Goal: Transaction & Acquisition: Purchase product/service

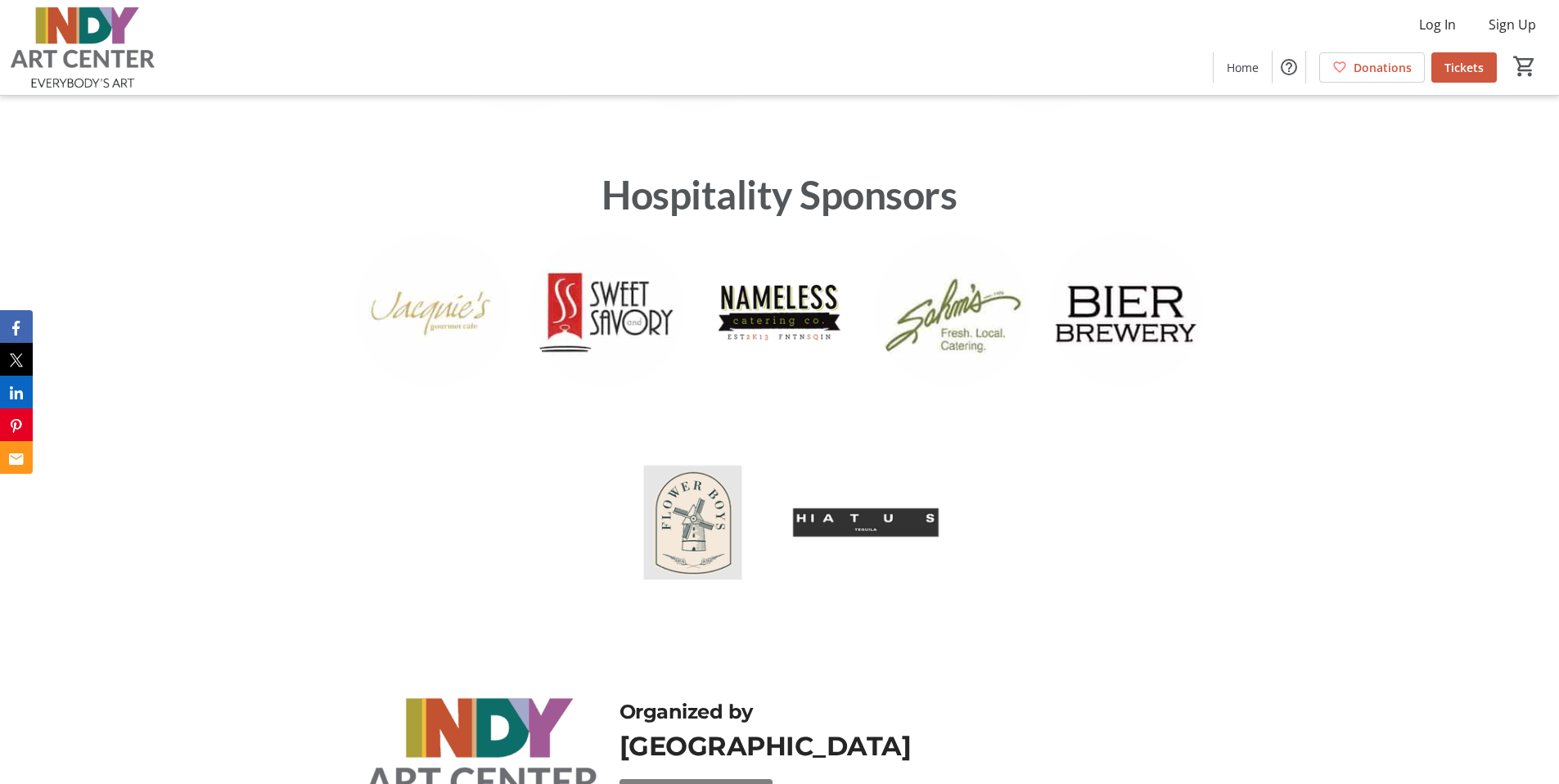
scroll to position [3992, 0]
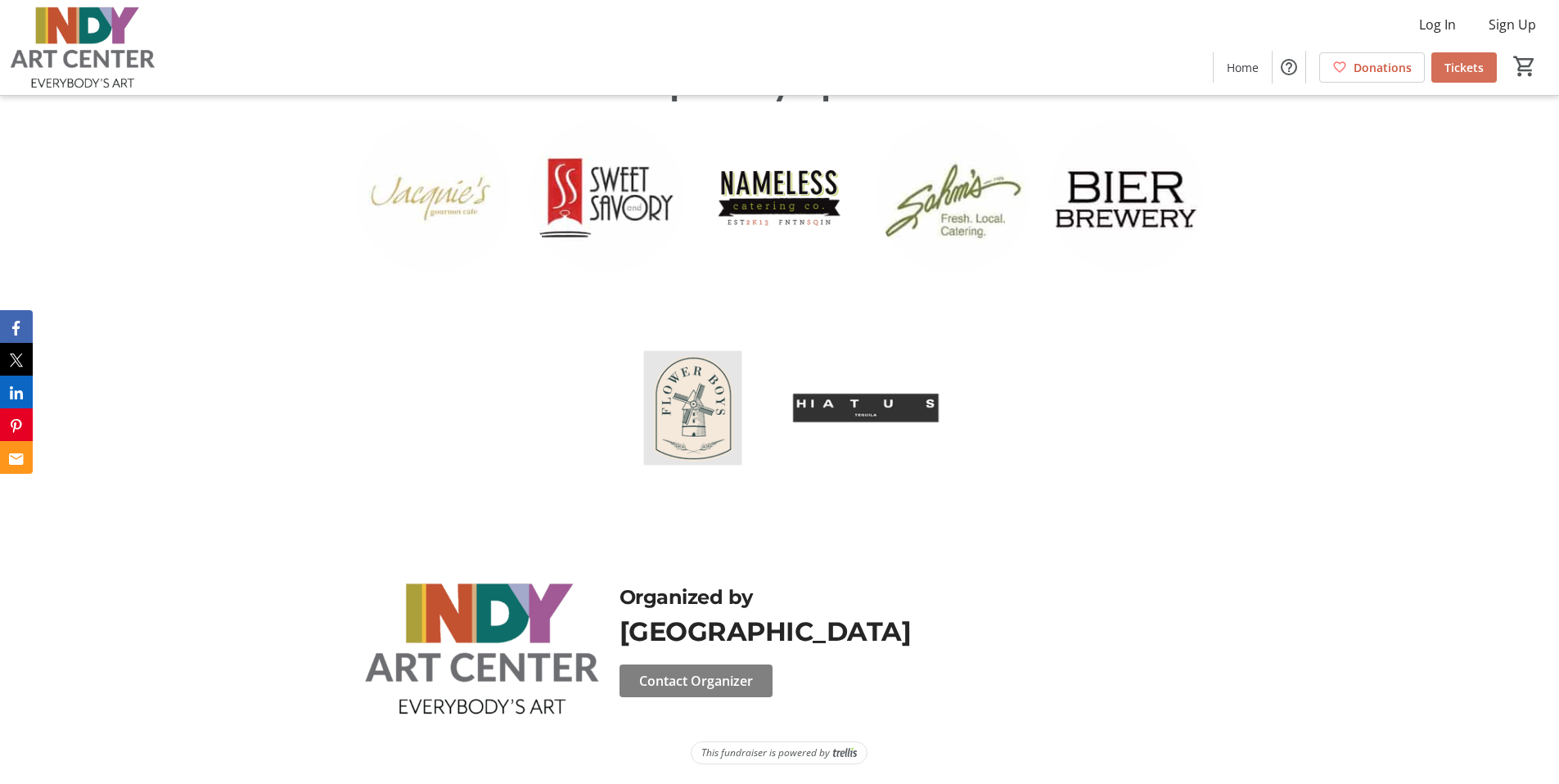
click at [1460, 68] on span "Tickets" at bounding box center [1464, 68] width 39 height 17
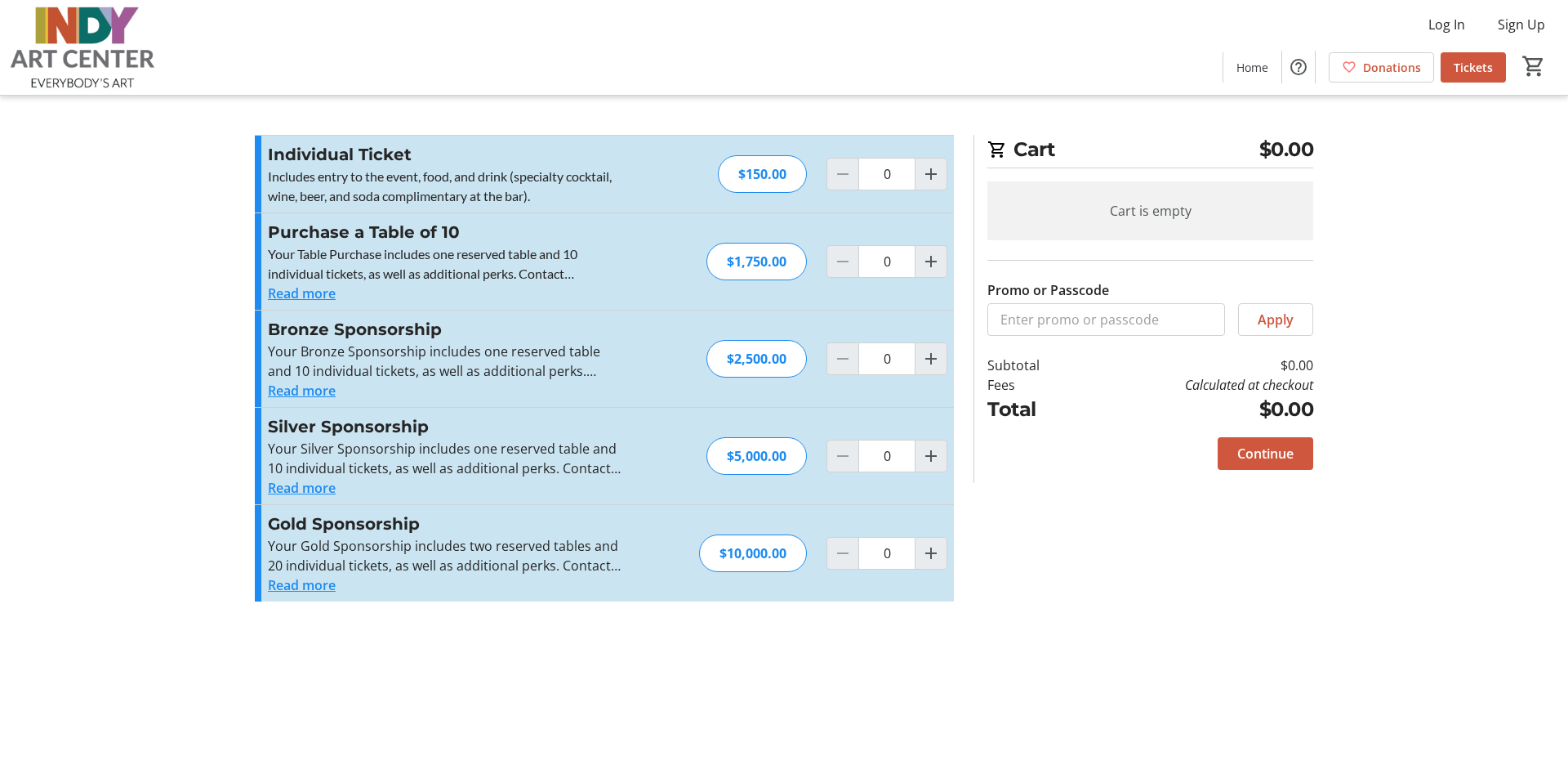
click at [311, 292] on button "Read more" at bounding box center [301, 293] width 68 height 20
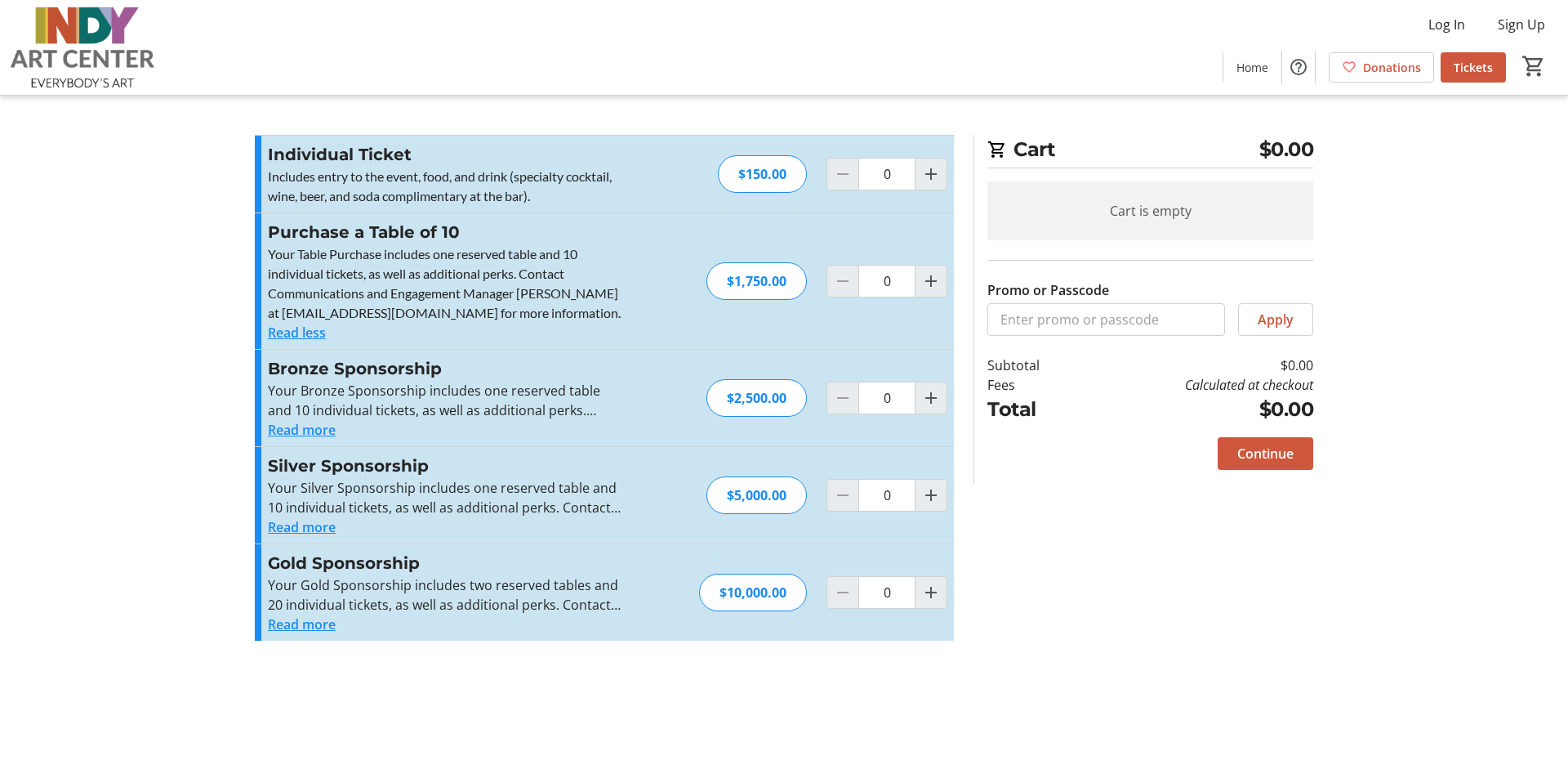
click at [300, 431] on button "Read more" at bounding box center [301, 430] width 68 height 20
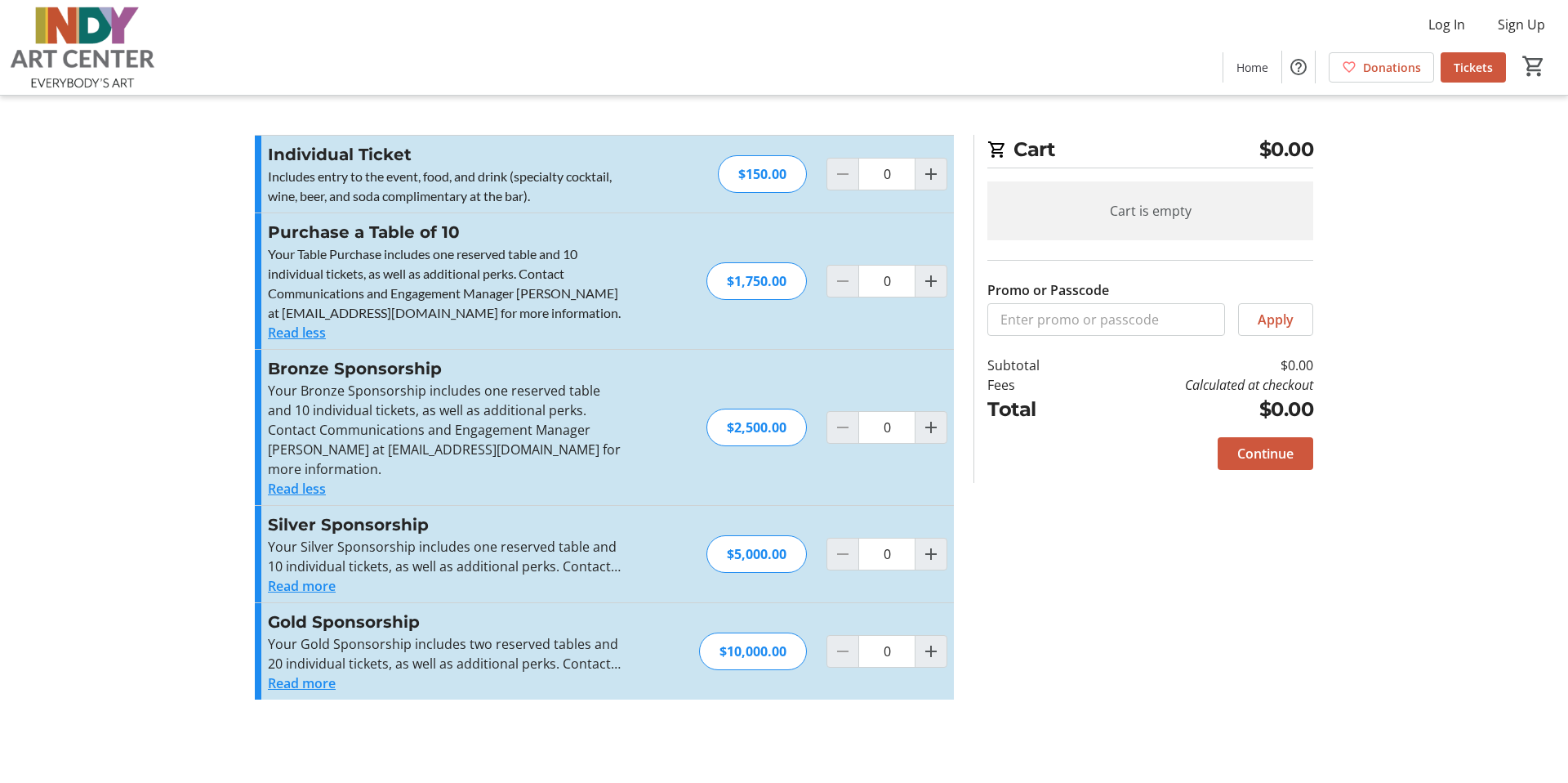
click at [287, 588] on button "Read more" at bounding box center [301, 585] width 68 height 20
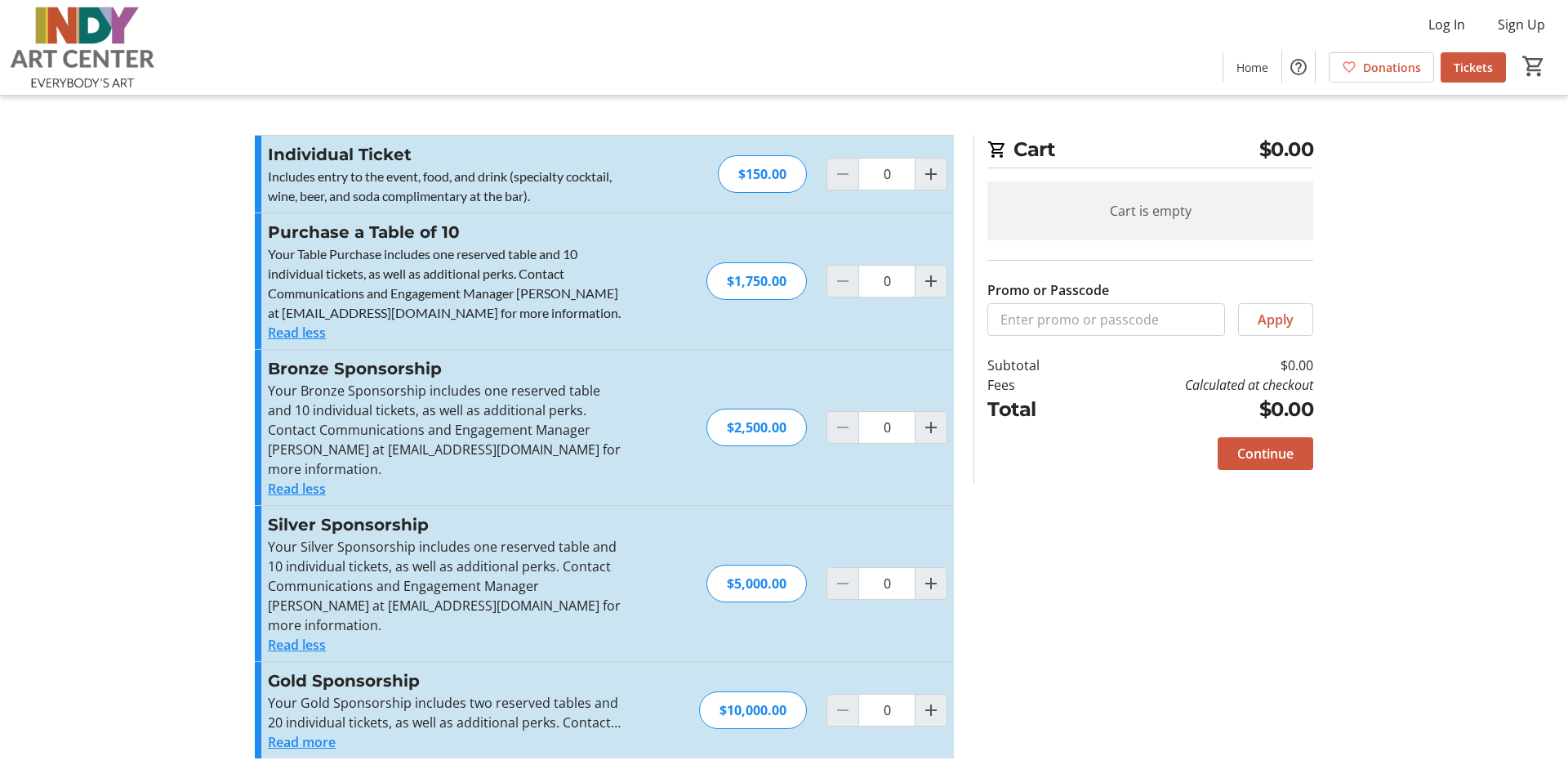
click at [309, 737] on button "Read more" at bounding box center [301, 741] width 68 height 20
